Goal: Information Seeking & Learning: Learn about a topic

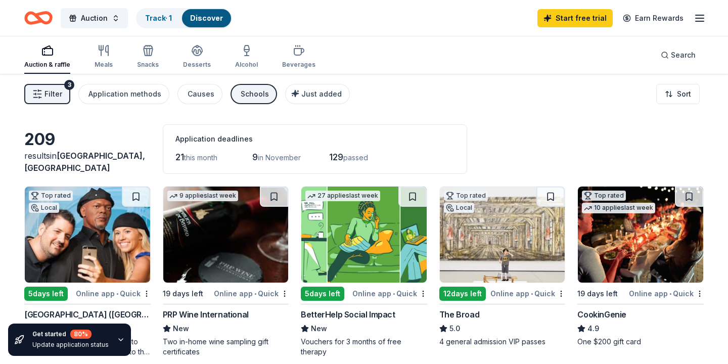
click at [494, 84] on div "Filter 3 Application methods Causes Schools Just added Sort" at bounding box center [364, 94] width 728 height 40
click at [700, 20] on icon "button" at bounding box center [700, 18] width 12 height 12
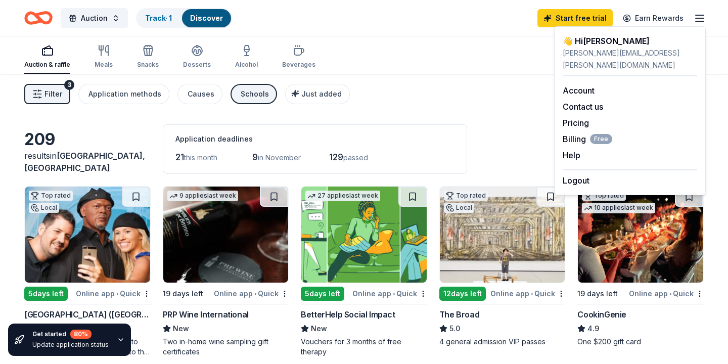
click at [487, 105] on div "Filter 3 Application methods Causes Schools Just added Sort" at bounding box center [364, 94] width 728 height 40
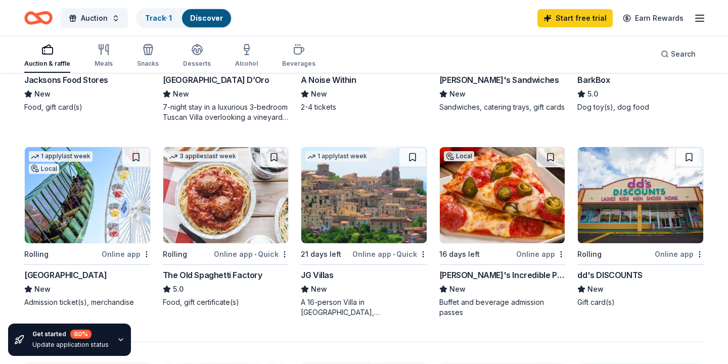
scroll to position [607, 0]
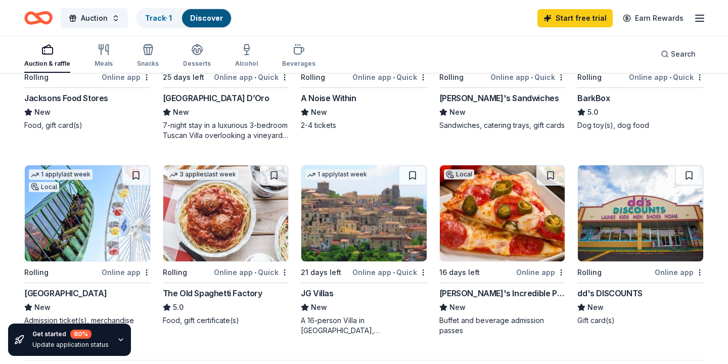
click at [232, 293] on div "The Old Spaghetti Factory" at bounding box center [213, 293] width 100 height 12
click at [682, 323] on div "Gift card(s)" at bounding box center [640, 320] width 126 height 10
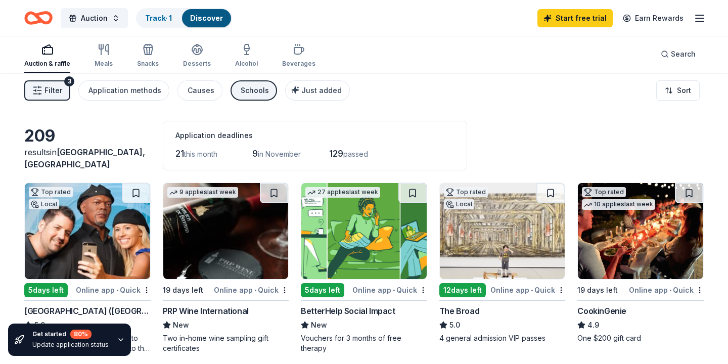
scroll to position [0, 0]
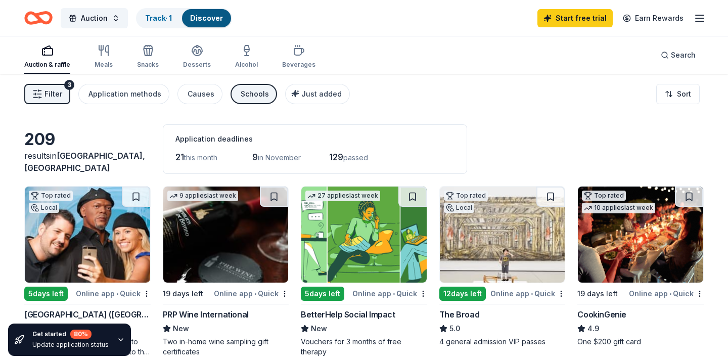
click at [697, 17] on icon "button" at bounding box center [700, 18] width 12 height 12
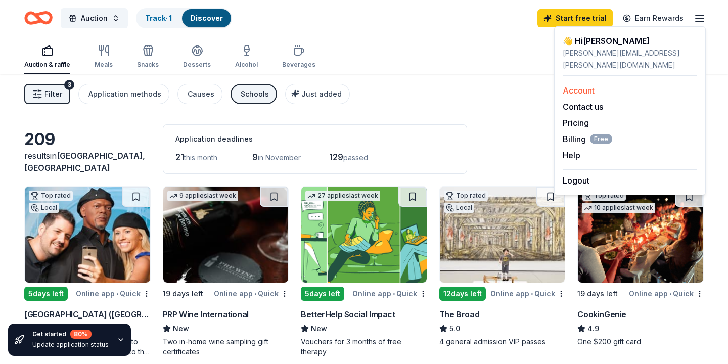
click at [588, 85] on link "Account" at bounding box center [579, 90] width 32 height 10
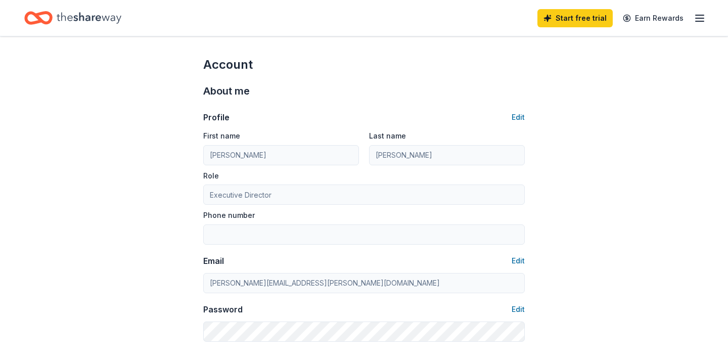
click at [595, 14] on link "Start free trial" at bounding box center [574, 18] width 75 height 18
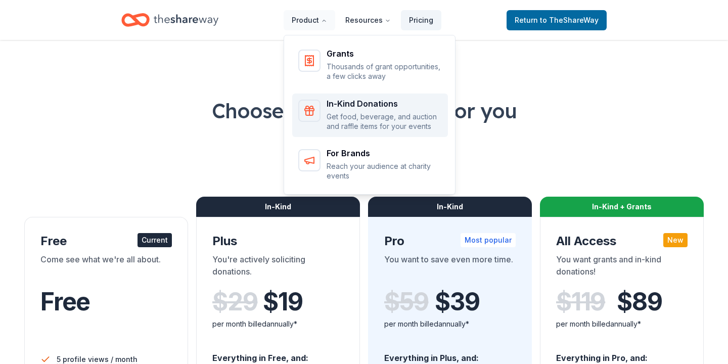
click at [346, 104] on div "In-Kind Donations" at bounding box center [384, 104] width 115 height 8
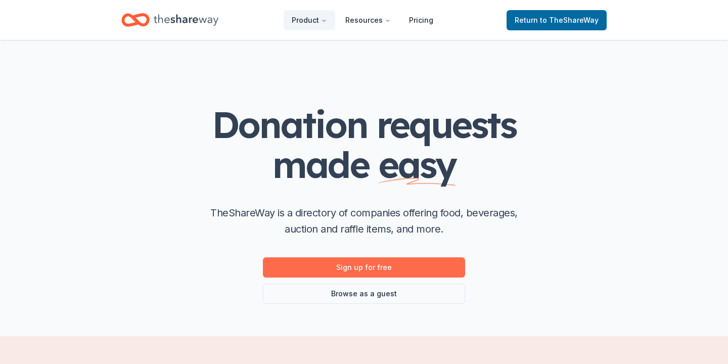
click at [381, 267] on link "Sign up for free" at bounding box center [364, 267] width 202 height 20
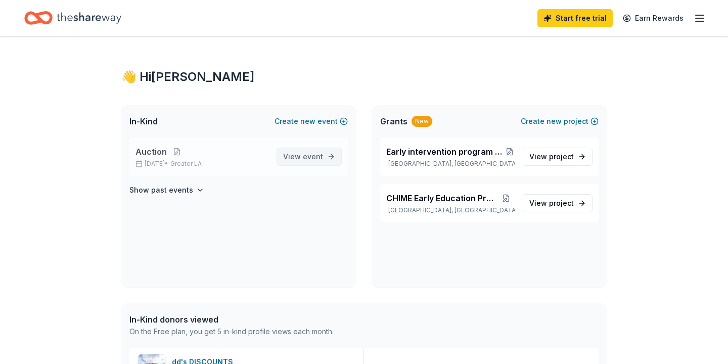
click at [308, 159] on span "event" at bounding box center [313, 156] width 20 height 9
